Goal: Information Seeking & Learning: Learn about a topic

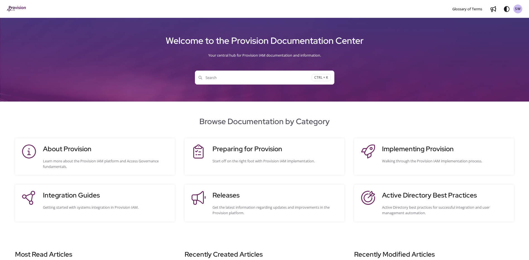
click at [398, 90] on div "Welcome to the Provision Documentation Center Your central hub for Provision IA…" at bounding box center [264, 60] width 529 height 84
click at [442, 157] on div "Implementing Provision Walking through the Provision IAM implementation process." at bounding box center [445, 156] width 126 height 25
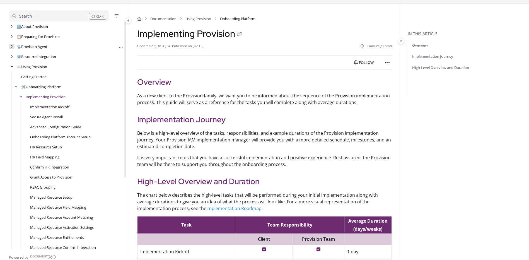
click at [12, 46] on icon "arrow" at bounding box center [12, 46] width 2 height 3
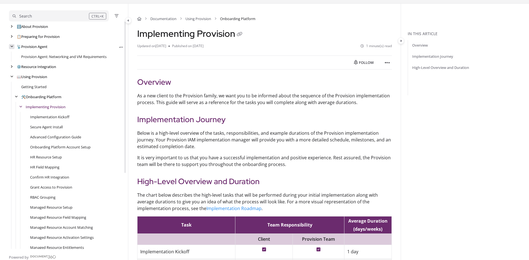
click at [12, 46] on icon "arrow" at bounding box center [11, 46] width 3 height 3
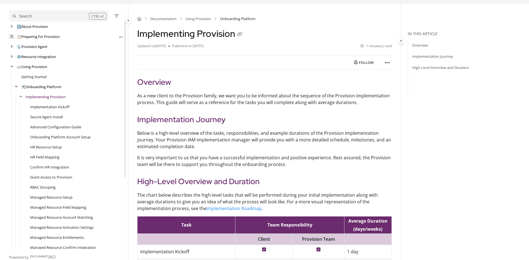
click at [11, 35] on icon "arrow" at bounding box center [12, 36] width 2 height 3
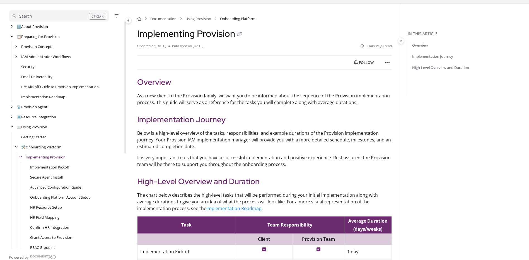
click at [43, 78] on link "Email Deliverability" at bounding box center [36, 77] width 31 height 6
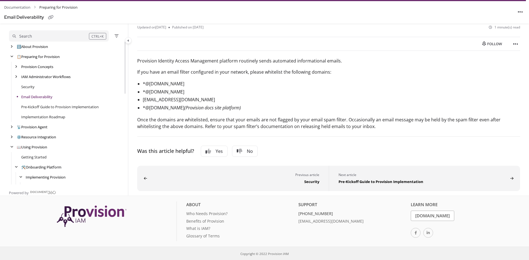
scroll to position [47, 0]
click at [11, 127] on icon "arrow" at bounding box center [12, 126] width 2 height 3
click at [10, 148] on div "arrow" at bounding box center [12, 146] width 6 height 5
click at [10, 45] on div "arrow" at bounding box center [12, 46] width 6 height 5
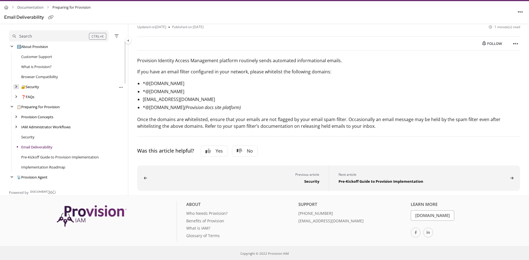
click at [15, 85] on div "arrow" at bounding box center [16, 86] width 6 height 5
click at [15, 128] on div "arrow" at bounding box center [16, 126] width 6 height 5
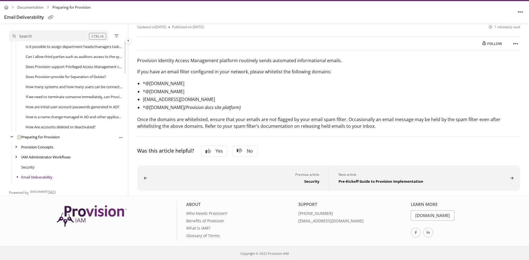
scroll to position [121, 0]
click at [67, 117] on link "How is a name change managed in AD and other applications?" at bounding box center [74, 117] width 97 height 6
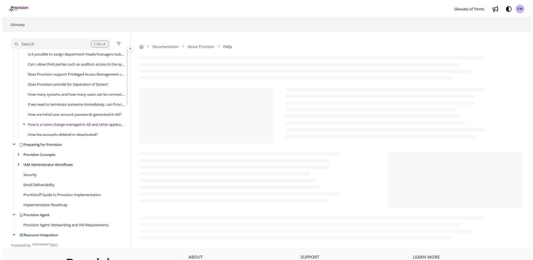
scroll to position [141, 0]
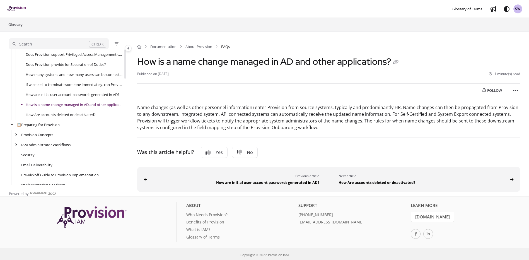
click at [23, 42] on div "Search" at bounding box center [25, 44] width 13 height 6
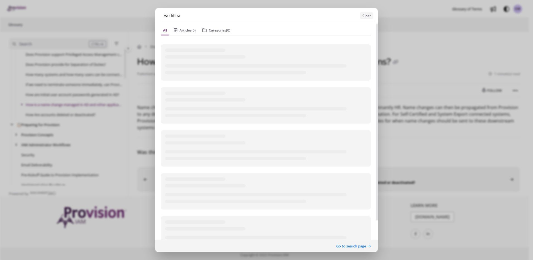
type input "workflow"
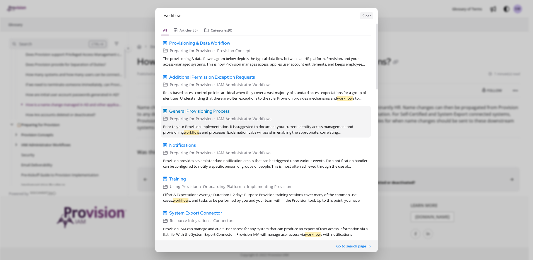
click at [220, 110] on span "General Provisioning Process" at bounding box center [199, 111] width 60 height 7
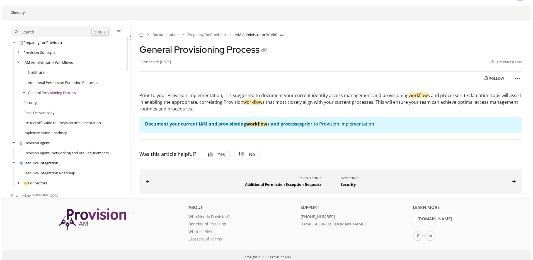
scroll to position [15, 0]
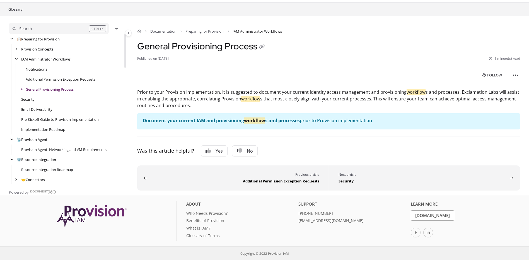
click at [51, 30] on div "Search" at bounding box center [51, 29] width 76 height 6
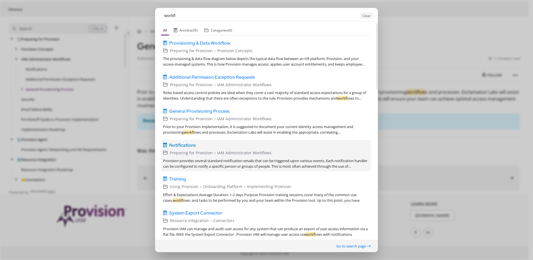
type input "workfl"
click at [241, 159] on div "Provision provides several standard notification emails that can be triggered u…" at bounding box center [266, 163] width 206 height 11
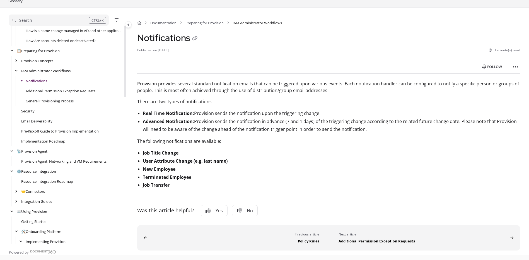
scroll to position [18, 0]
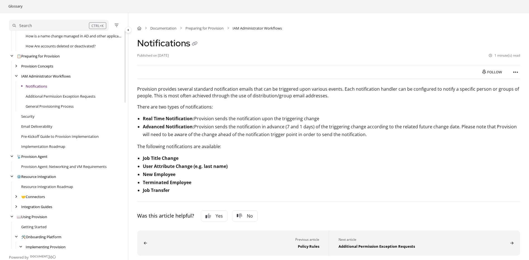
click at [63, 87] on div "Notifications" at bounding box center [66, 86] width 115 height 10
click at [59, 99] on link "Additional Permission Exception Requests" at bounding box center [61, 96] width 70 height 6
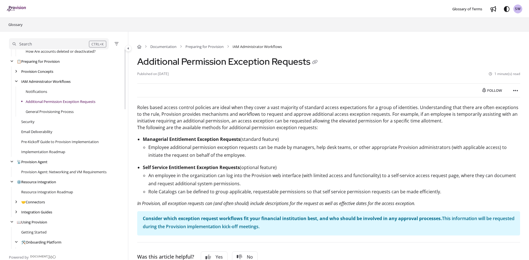
scroll to position [201, 0]
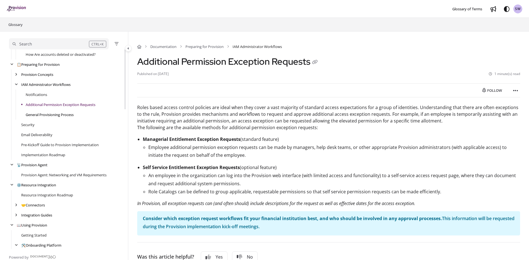
click at [49, 117] on link "General Provisioning Process" at bounding box center [50, 115] width 48 height 6
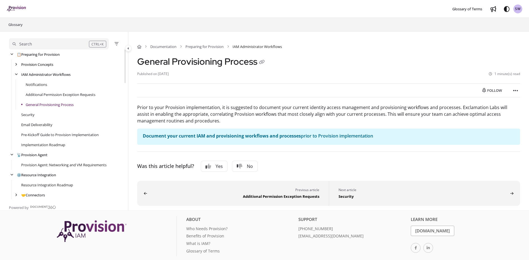
click at [52, 42] on div "Search" at bounding box center [51, 44] width 76 height 6
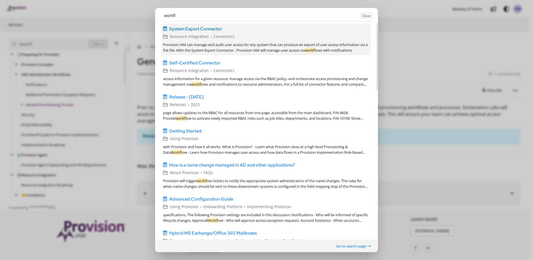
scroll to position [186, 0]
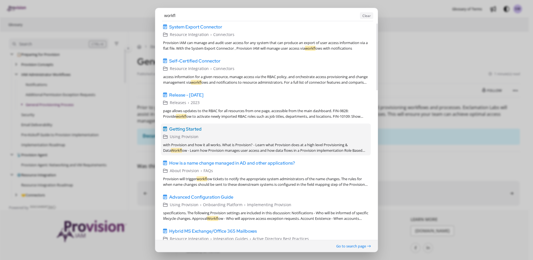
click at [216, 151] on div "with Provision and how it all works. What is Provision? - Learn what Provision …" at bounding box center [266, 147] width 206 height 11
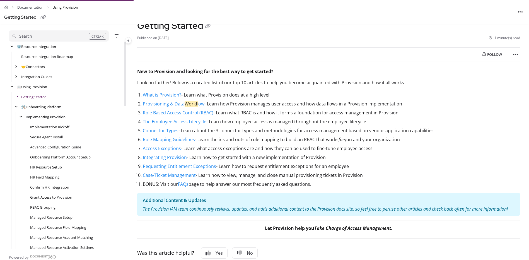
scroll to position [34, 0]
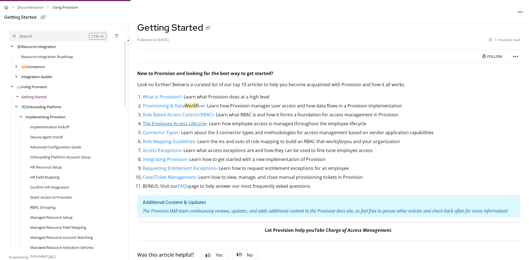
click at [176, 120] on link "The Employee Access Lifecycle" at bounding box center [175, 123] width 64 height 6
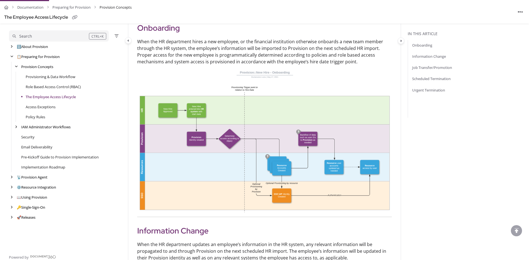
scroll to position [84, 0]
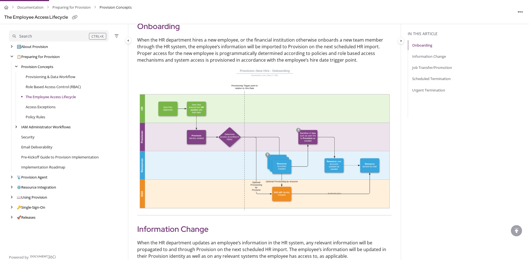
click at [275, 149] on img at bounding box center [264, 139] width 255 height 143
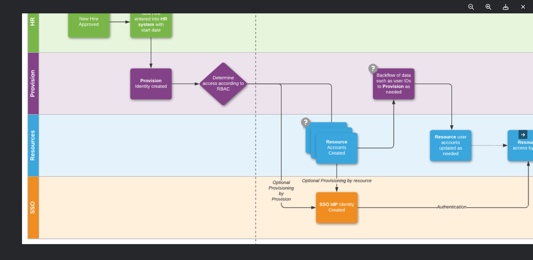
click at [491, 189] on img at bounding box center [299, 88] width 555 height 311
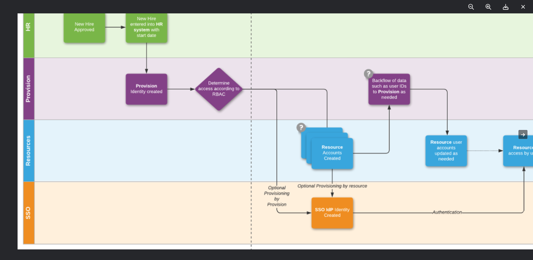
click at [522, 4] on icon at bounding box center [523, 7] width 4 height 6
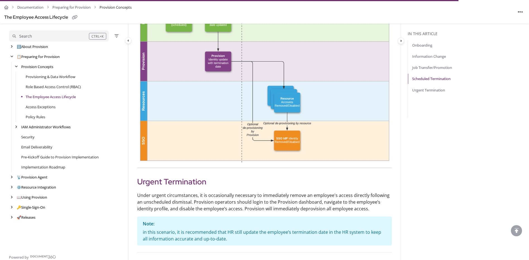
scroll to position [781, 0]
